Goal: Task Accomplishment & Management: Complete application form

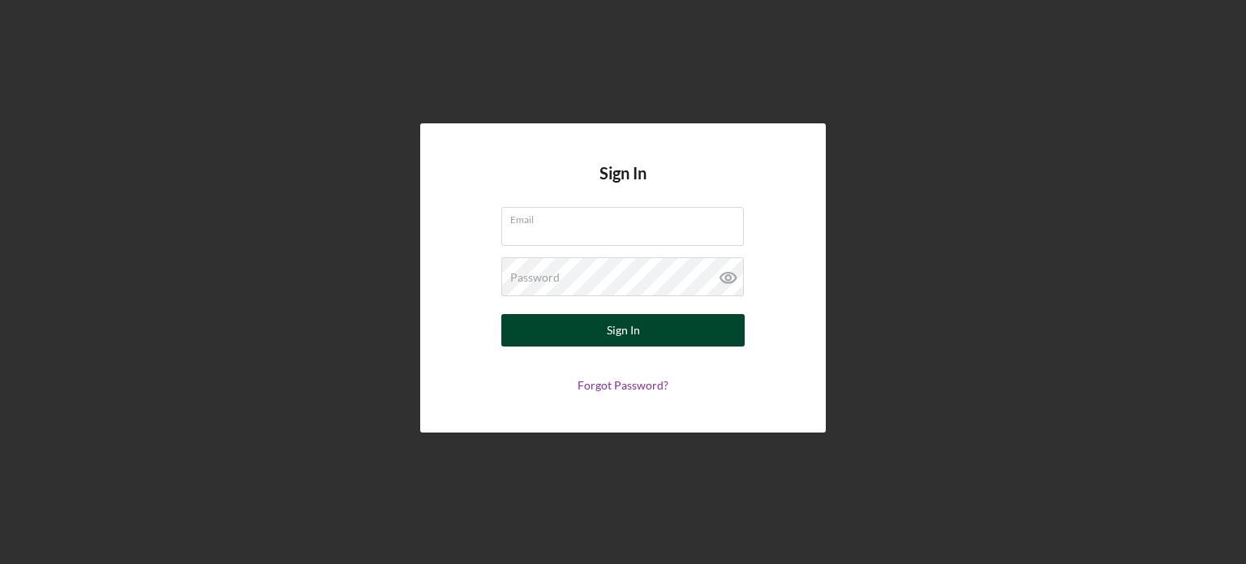
type input "[EMAIL_ADDRESS][DOMAIN_NAME]"
click at [607, 329] on button "Sign In" at bounding box center [622, 330] width 243 height 32
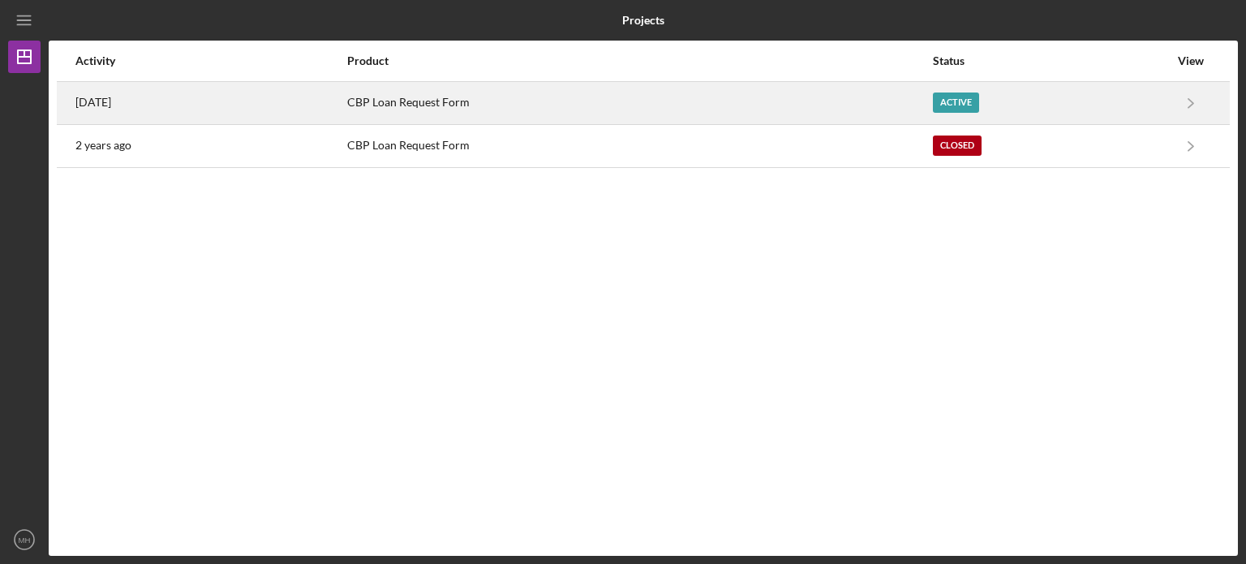
click at [426, 103] on div "CBP Loan Request Form" at bounding box center [639, 103] width 584 height 41
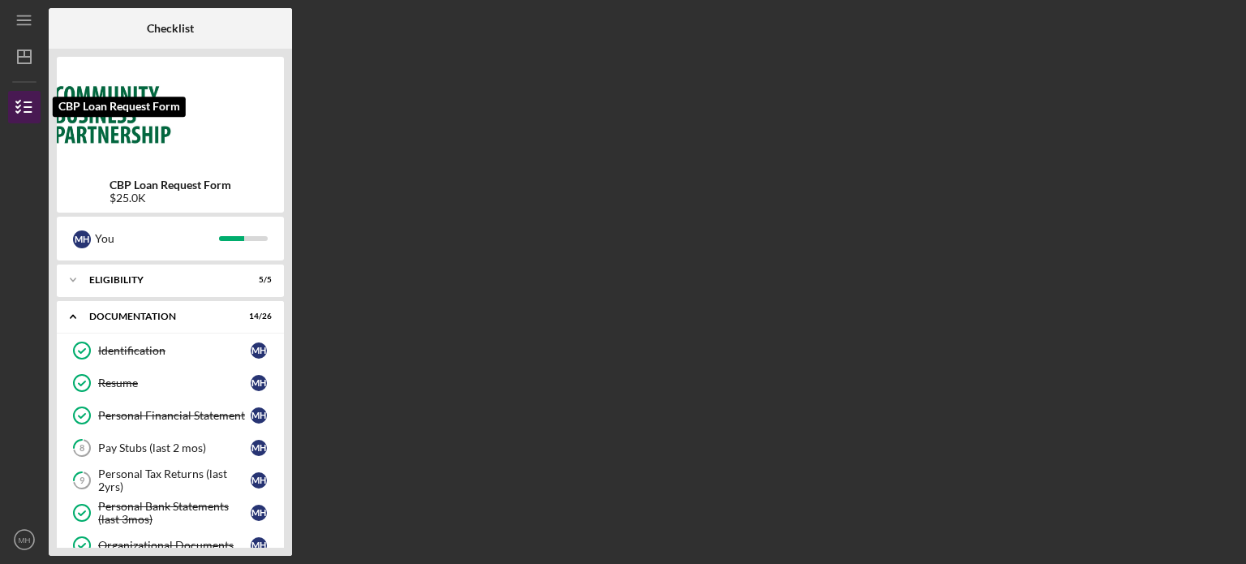
click at [31, 107] on line "button" at bounding box center [27, 107] width 7 height 0
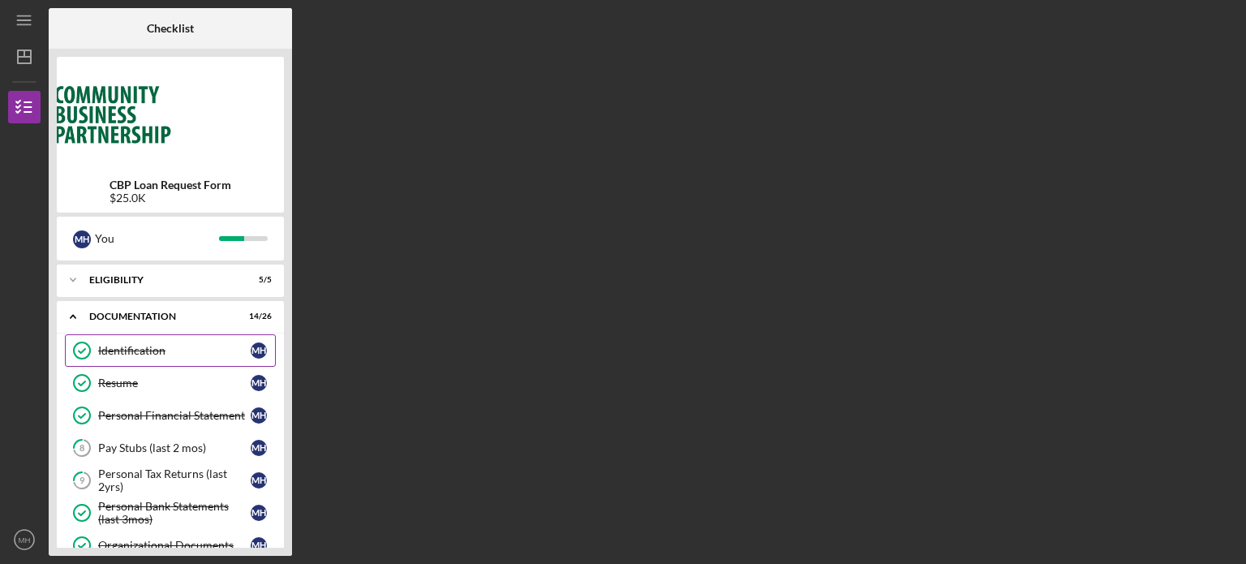
click at [155, 350] on div "Identification" at bounding box center [174, 350] width 153 height 13
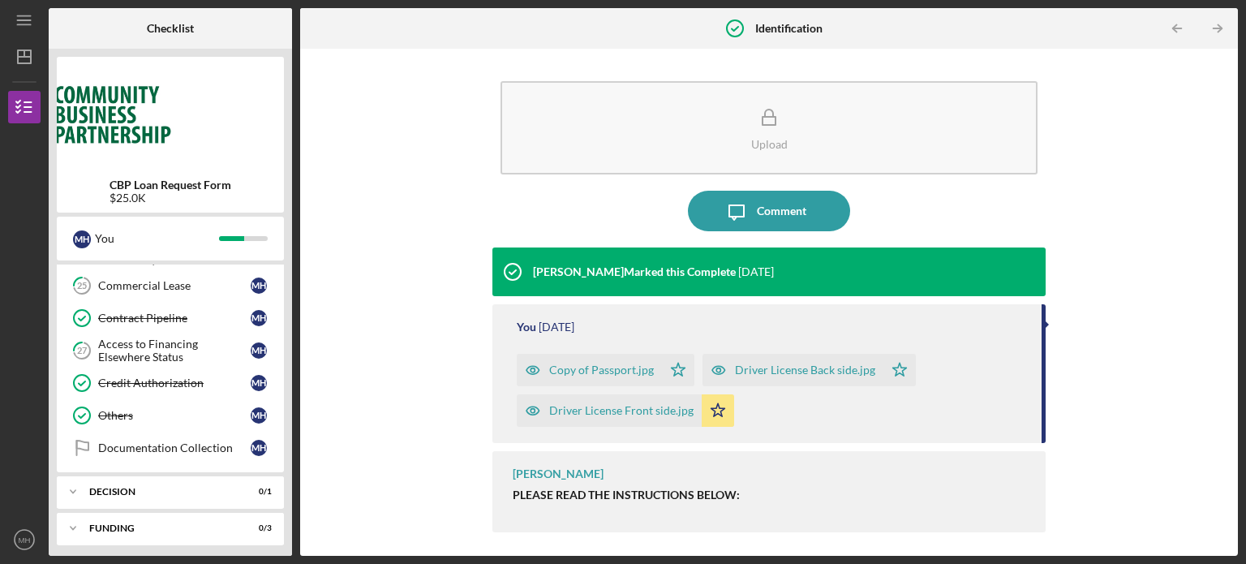
scroll to position [747, 0]
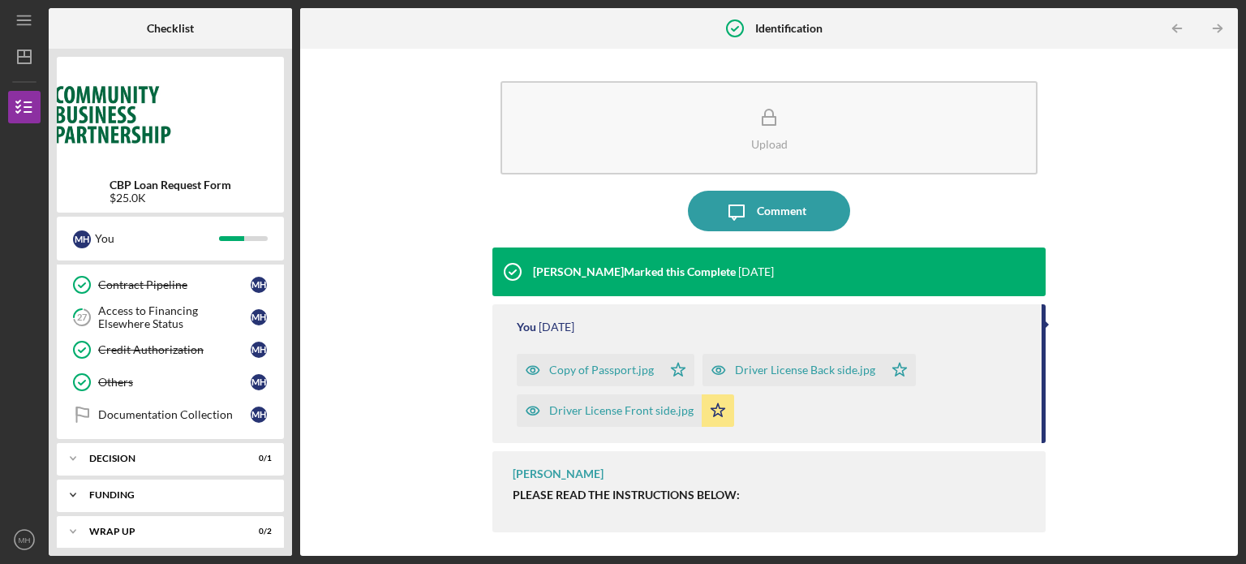
click at [73, 493] on polyline at bounding box center [73, 494] width 5 height 3
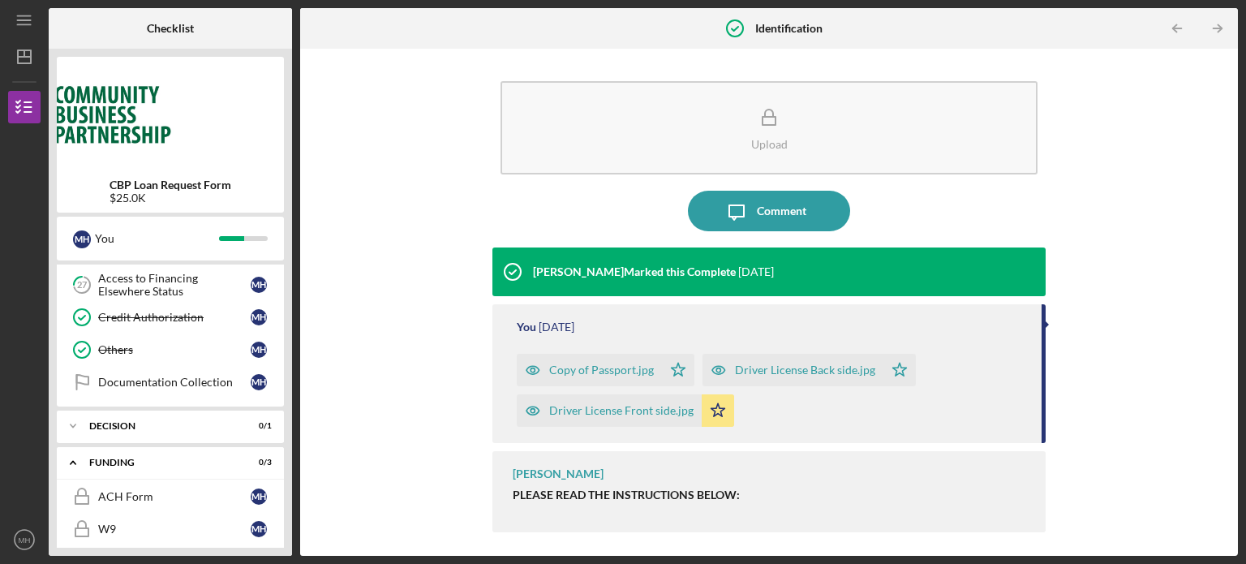
scroll to position [812, 0]
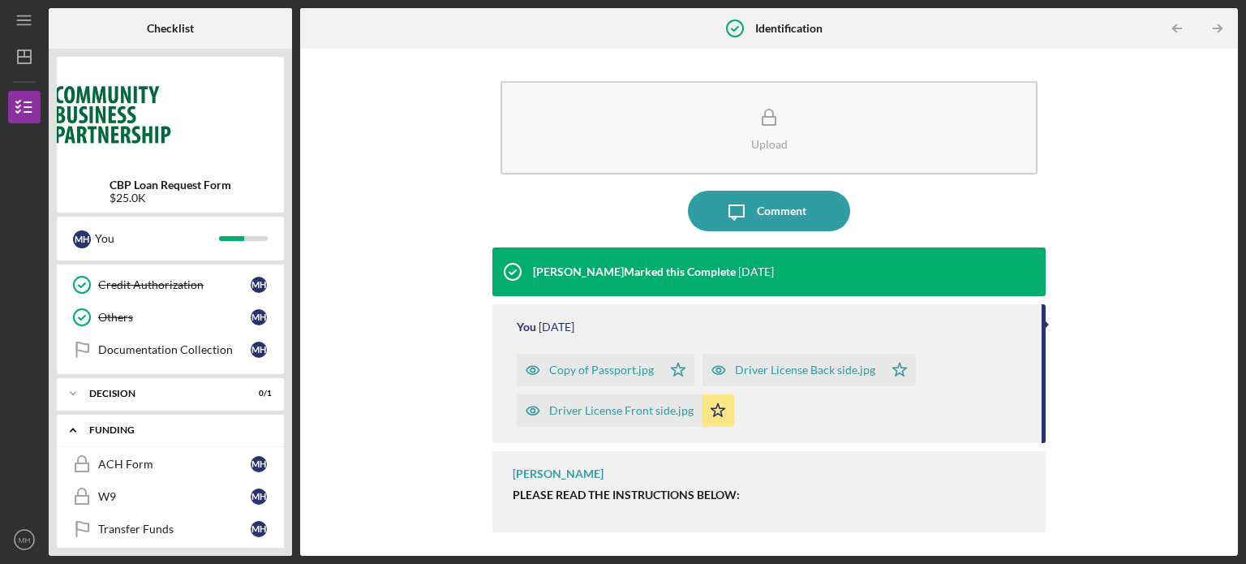
click at [72, 423] on icon "Icon/Expander" at bounding box center [73, 430] width 32 height 32
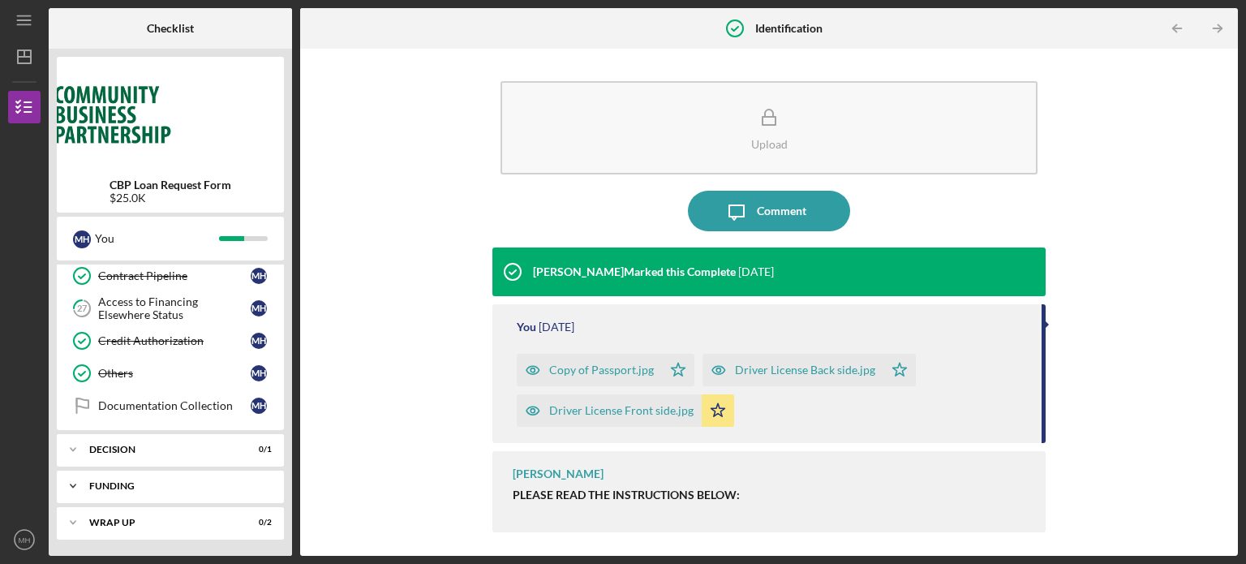
scroll to position [747, 0]
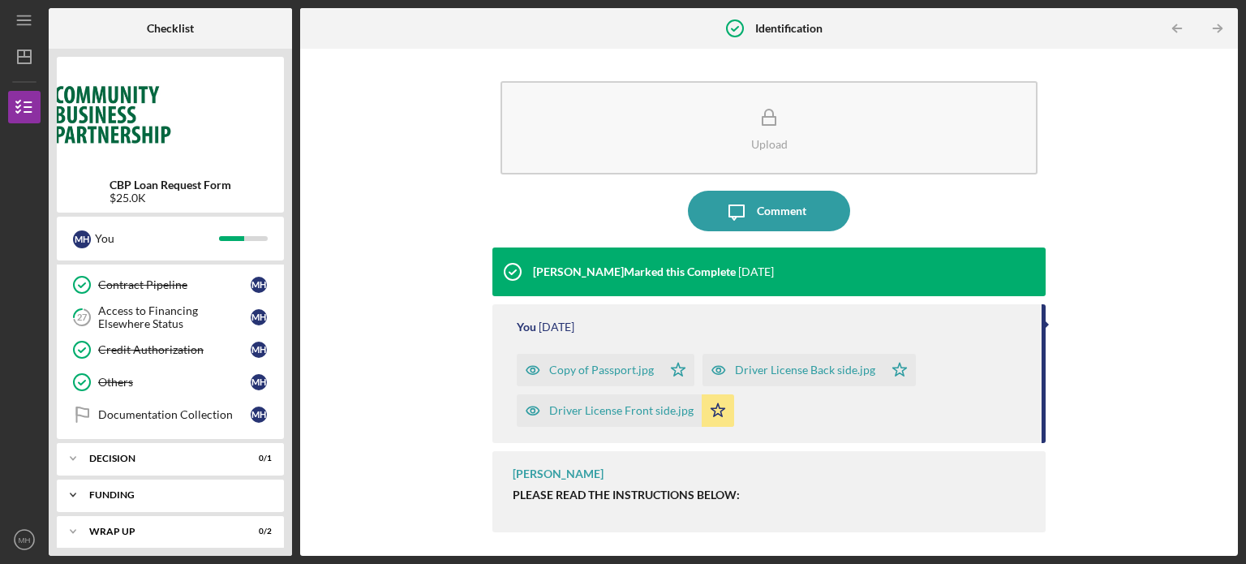
click at [73, 493] on polyline at bounding box center [73, 494] width 5 height 3
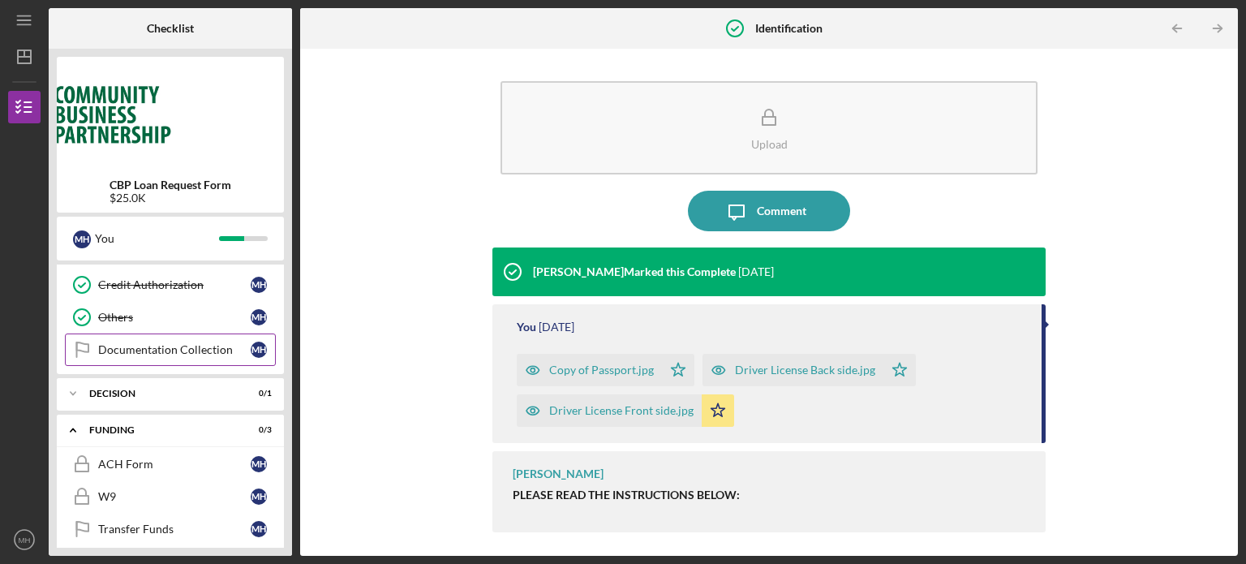
click at [144, 343] on div "Documentation Collection" at bounding box center [174, 349] width 153 height 13
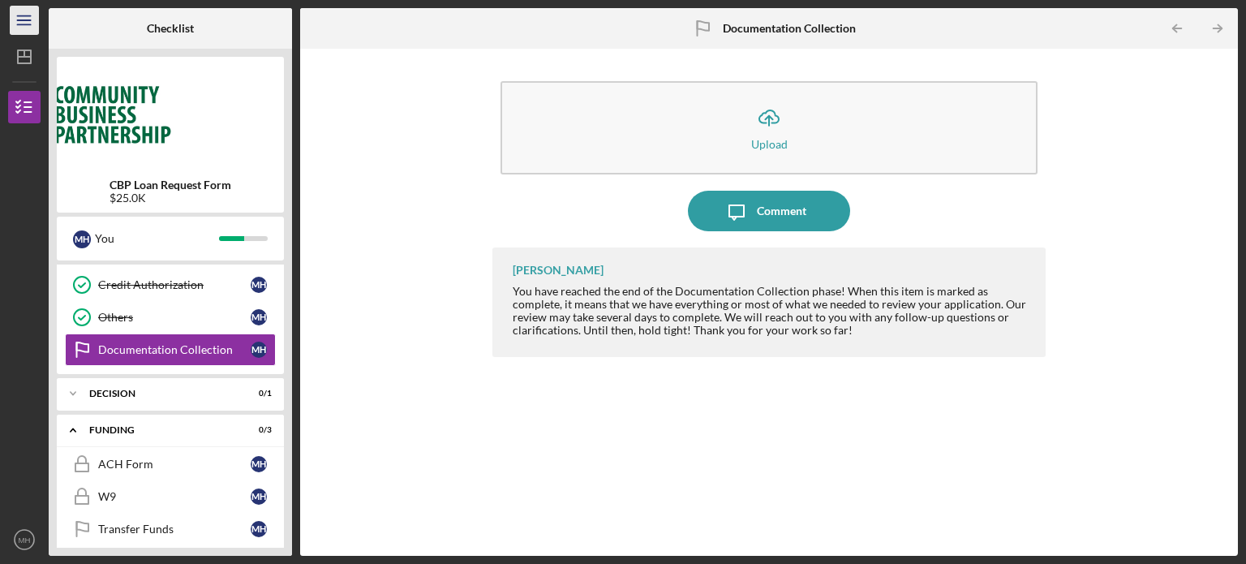
click at [24, 20] on line "button" at bounding box center [23, 20] width 13 height 0
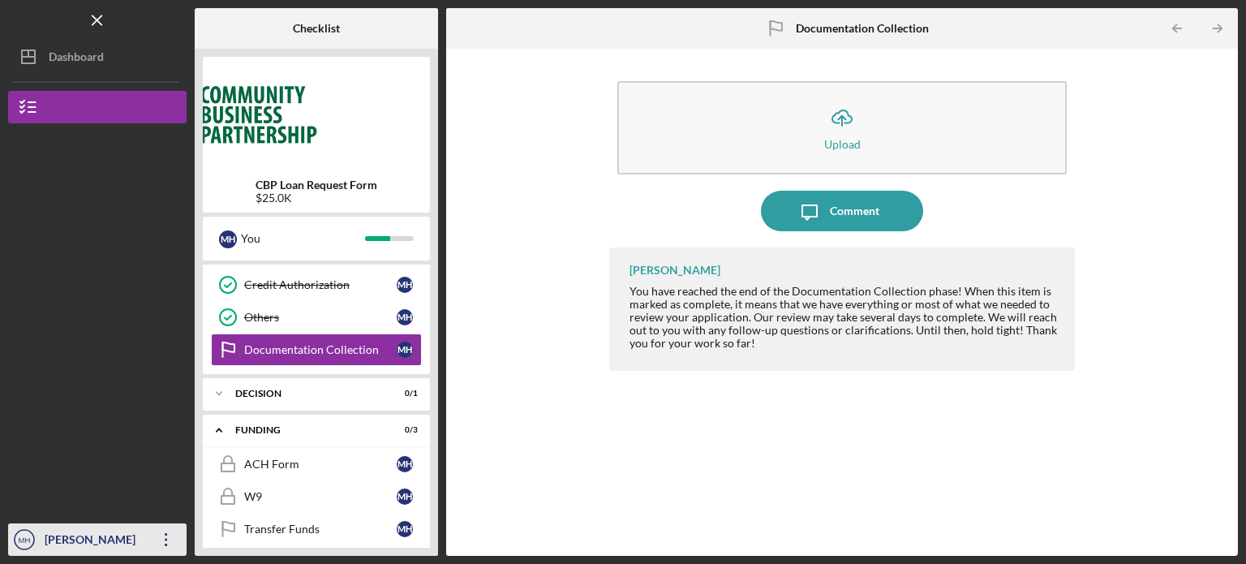
click at [44, 542] on div "[PERSON_NAME]" at bounding box center [93, 541] width 105 height 37
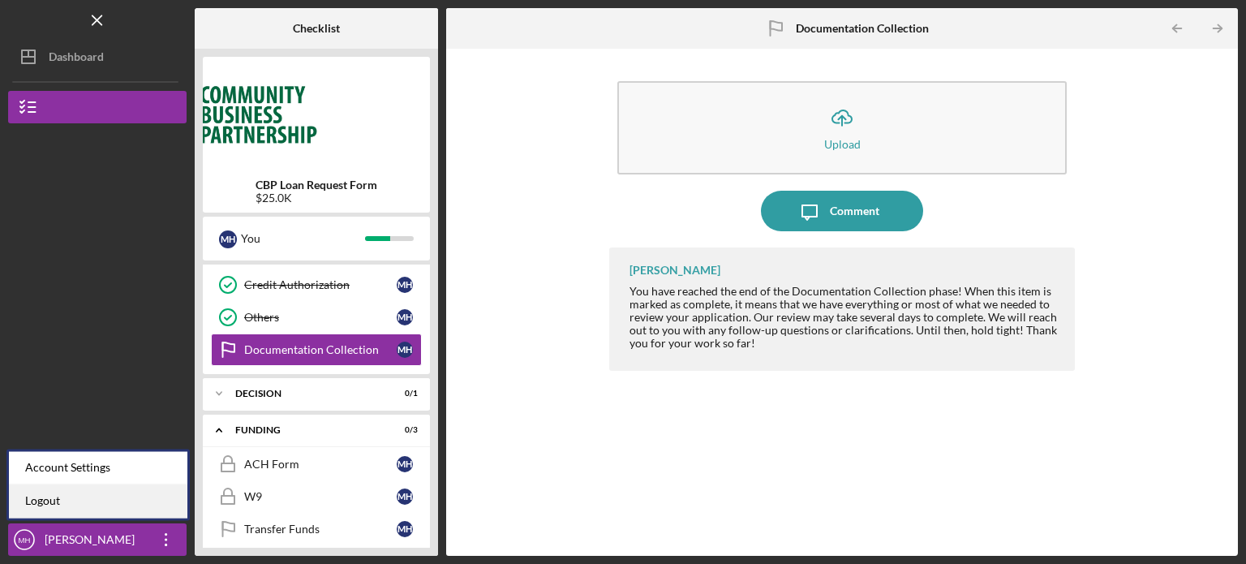
click at [45, 502] on link "Logout" at bounding box center [98, 500] width 178 height 33
